Goal: Navigation & Orientation: Go to known website

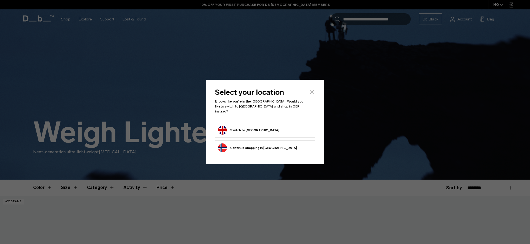
click at [258, 123] on li "Switch to United Kingdom" at bounding box center [265, 130] width 100 height 15
click at [258, 126] on button "Switch to United Kingdom" at bounding box center [248, 130] width 61 height 9
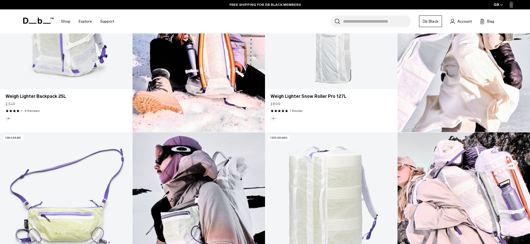
scroll to position [258, 0]
